Goal: Information Seeking & Learning: Learn about a topic

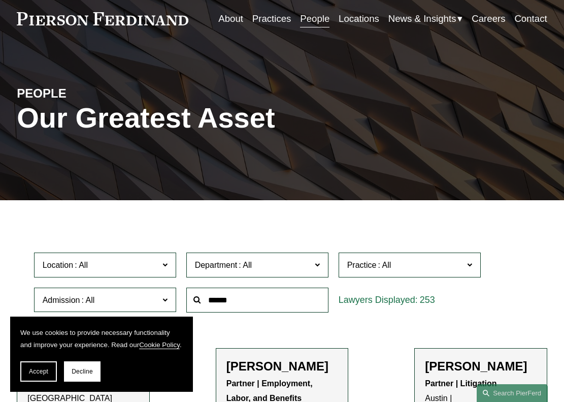
scroll to position [46, 0]
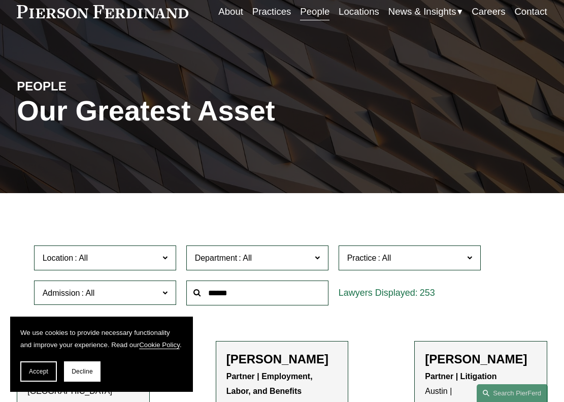
click at [282, 298] on input "text" at bounding box center [257, 292] width 142 height 25
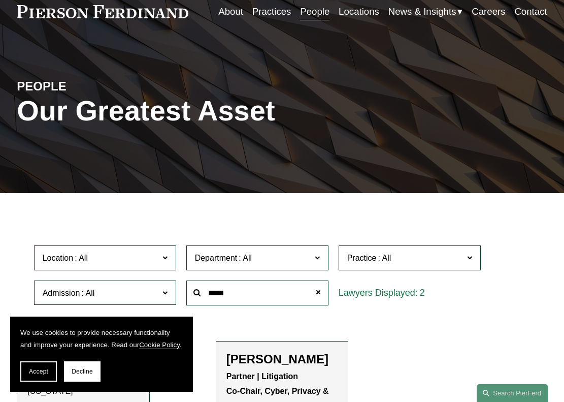
type input "*****"
click at [301, 375] on p "Partner | Litigation Co-Chair, Cyber, Privacy & Technology [GEOGRAPHIC_DATA]" at bounding box center [282, 398] width 111 height 58
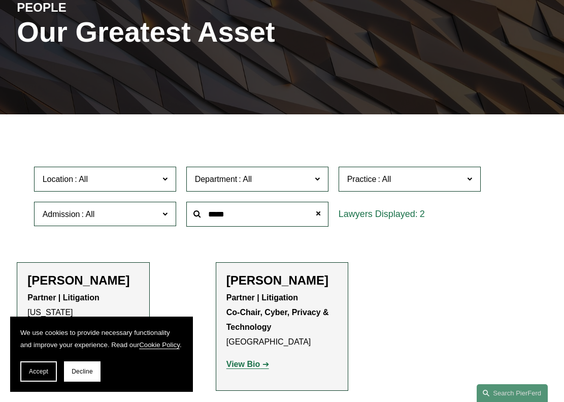
scroll to position [127, 0]
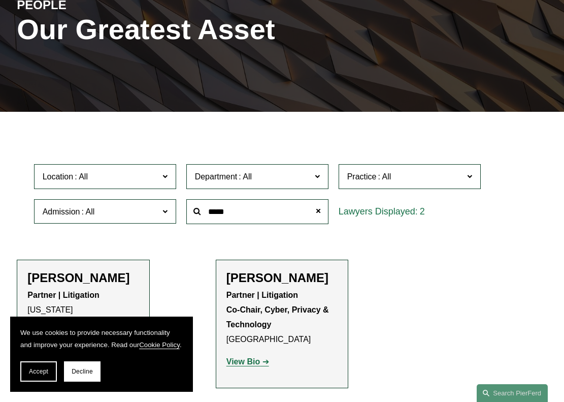
click at [257, 366] on strong "View Bio" at bounding box center [244, 361] width 34 height 9
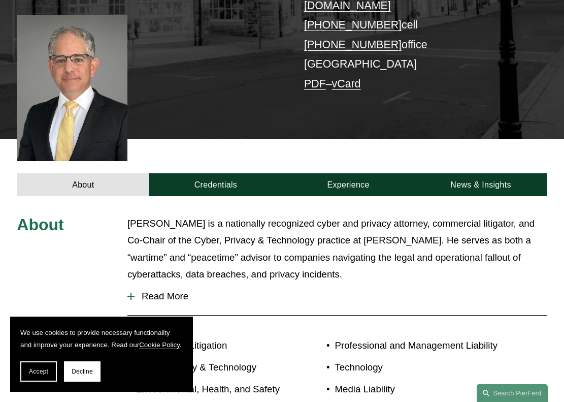
scroll to position [253, 0]
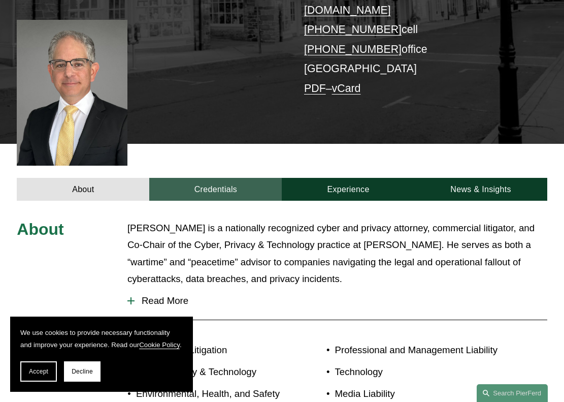
click at [230, 178] on link "Credentials" at bounding box center [215, 189] width 133 height 23
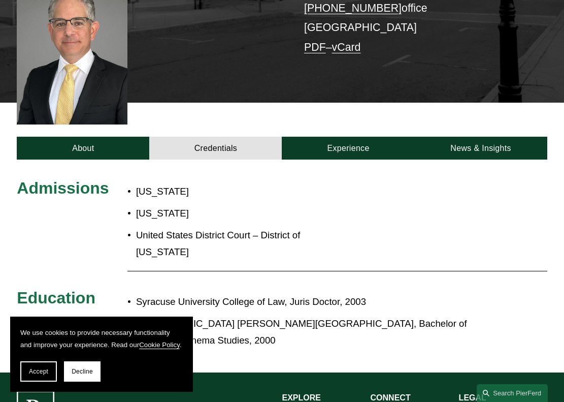
scroll to position [201, 0]
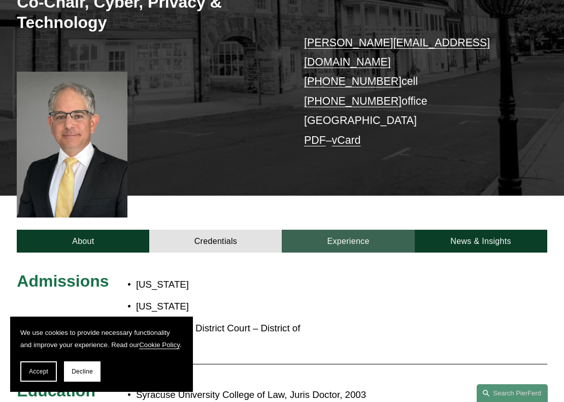
click at [312, 230] on link "Experience" at bounding box center [348, 241] width 133 height 23
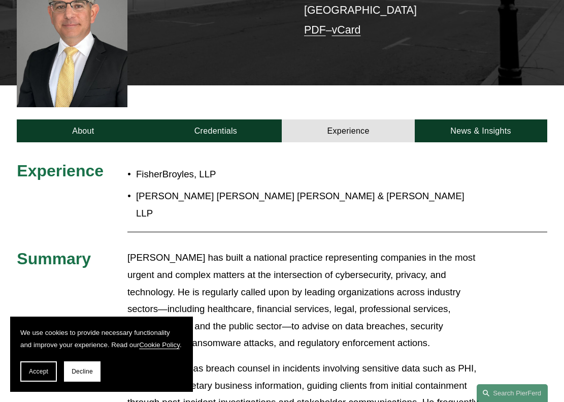
scroll to position [296, 0]
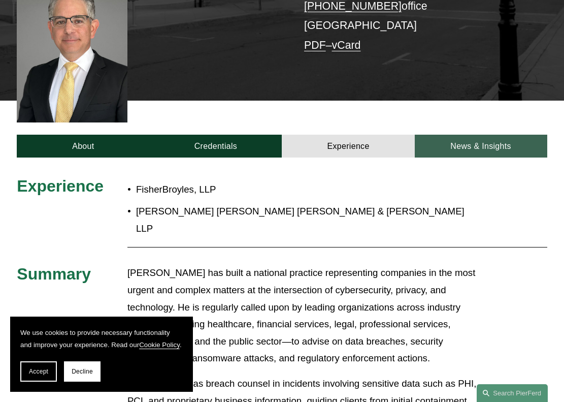
click at [439, 135] on link "News & Insights" at bounding box center [481, 146] width 133 height 23
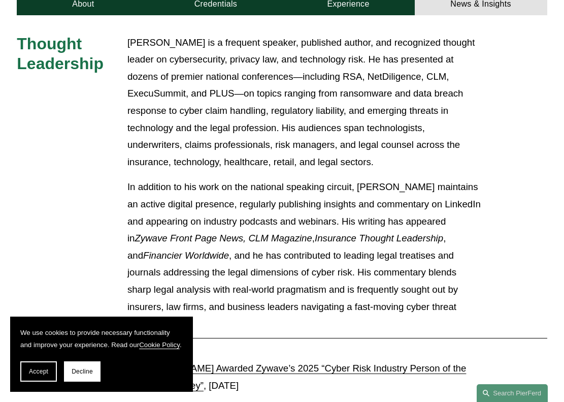
scroll to position [443, 0]
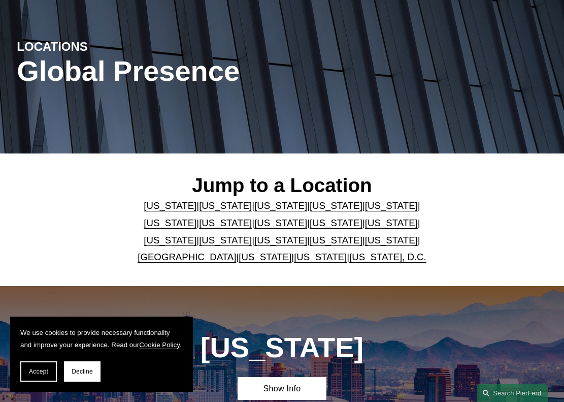
scroll to position [85, 0]
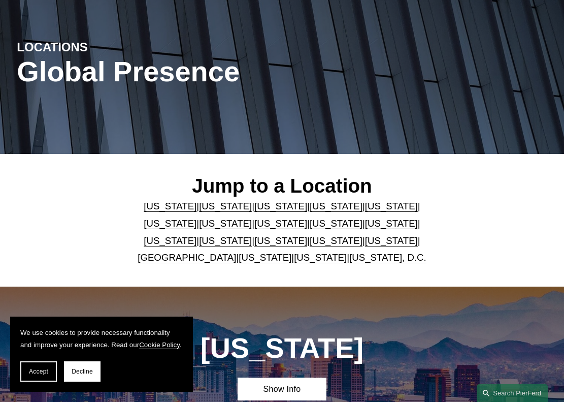
click at [213, 261] on link "[GEOGRAPHIC_DATA]" at bounding box center [187, 257] width 99 height 11
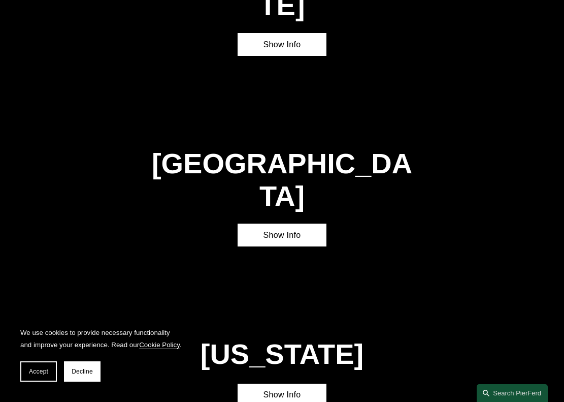
scroll to position [2800, 0]
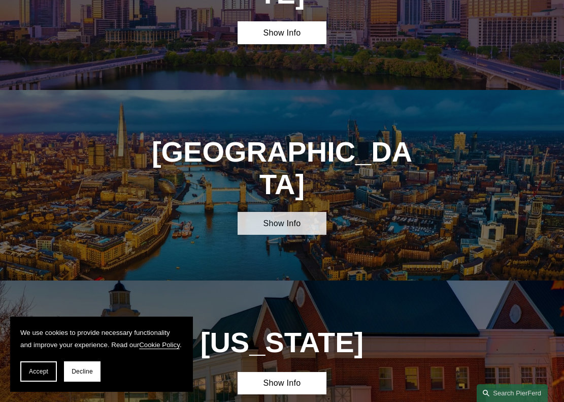
click at [280, 212] on link "Show Info" at bounding box center [282, 223] width 88 height 23
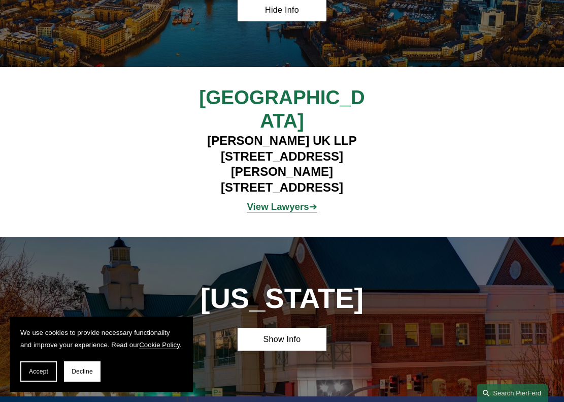
scroll to position [3020, 0]
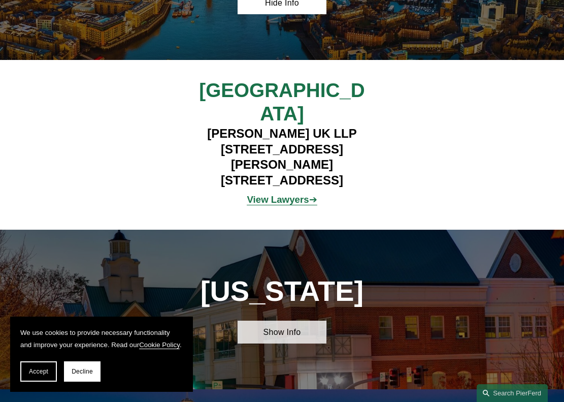
click at [286, 321] on link "Show Info" at bounding box center [282, 332] width 88 height 23
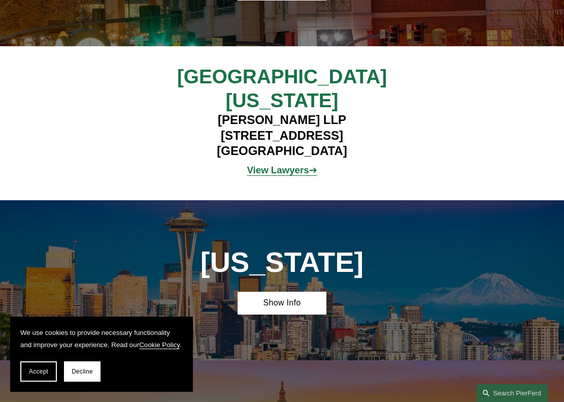
scroll to position [3309, 0]
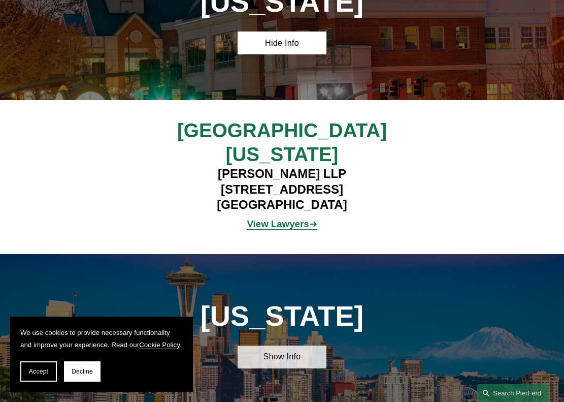
click at [286, 345] on link "Show Info" at bounding box center [282, 356] width 88 height 23
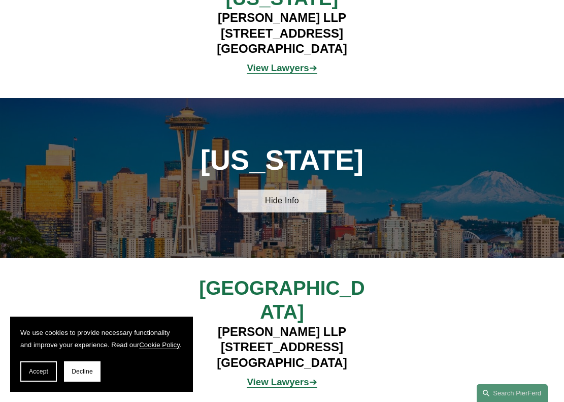
scroll to position [3467, 0]
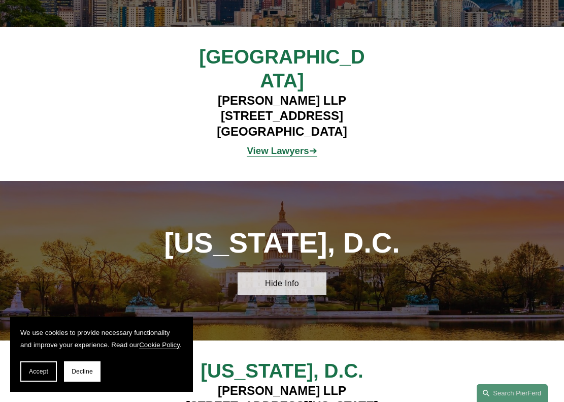
scroll to position [3699, 0]
